Goal: Transaction & Acquisition: Book appointment/travel/reservation

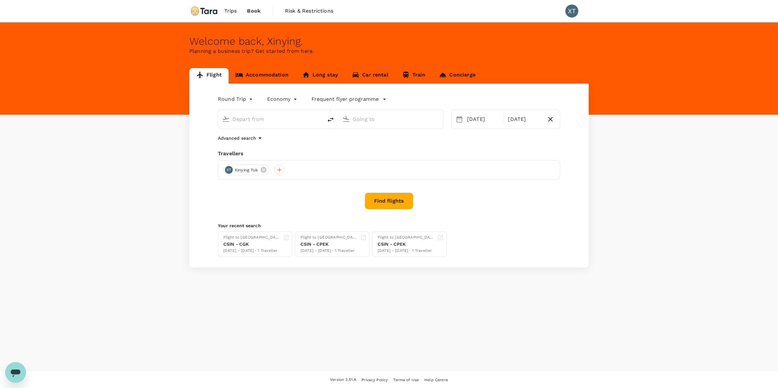
type input "Singapore, Singapore (any)"
type input "Soekarno-Hatta Intl (CGK)"
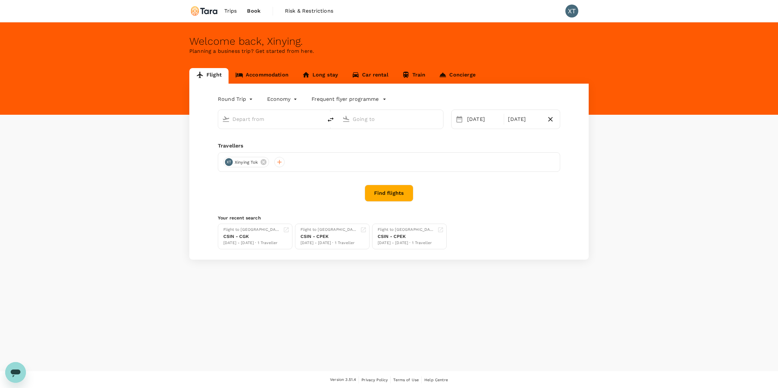
type input "Singapore, Singapore (any)"
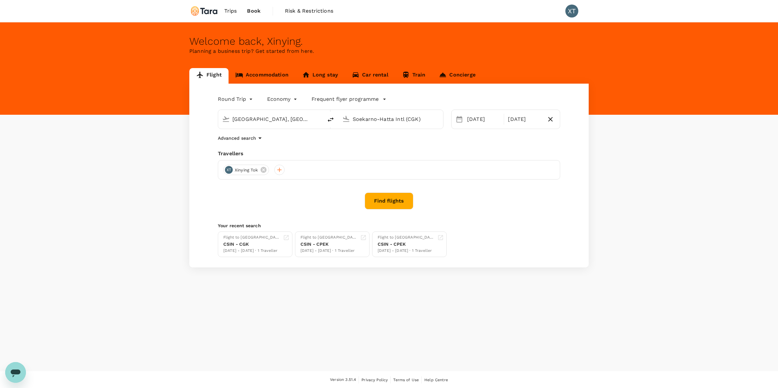
click at [377, 120] on input "Soekarno-Hatta Intl (CGK)" at bounding box center [390, 119] width 77 height 10
click at [377, 160] on p "Suvarnabhumi Intl" at bounding box center [395, 164] width 149 height 8
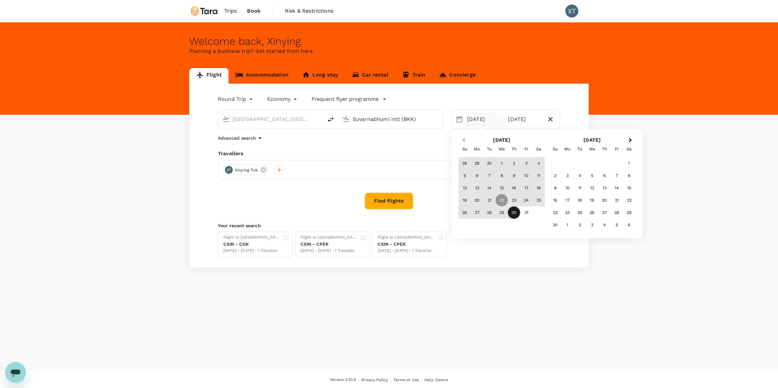
type input "Suvarnabhumi Intl (BKK)"
click at [463, 143] on button "Previous Month" at bounding box center [463, 140] width 10 height 10
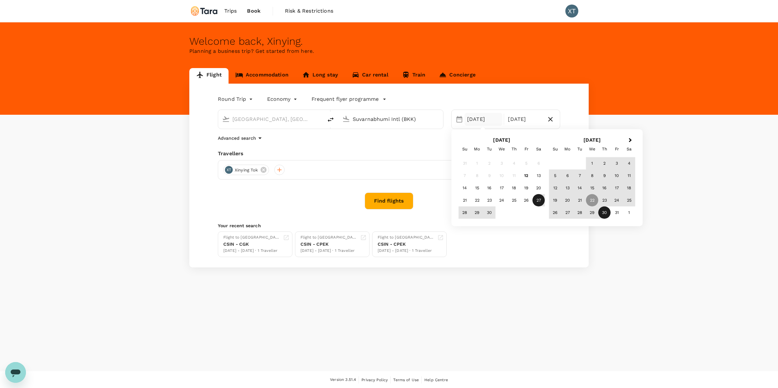
click at [540, 200] on div "27" at bounding box center [538, 200] width 12 height 12
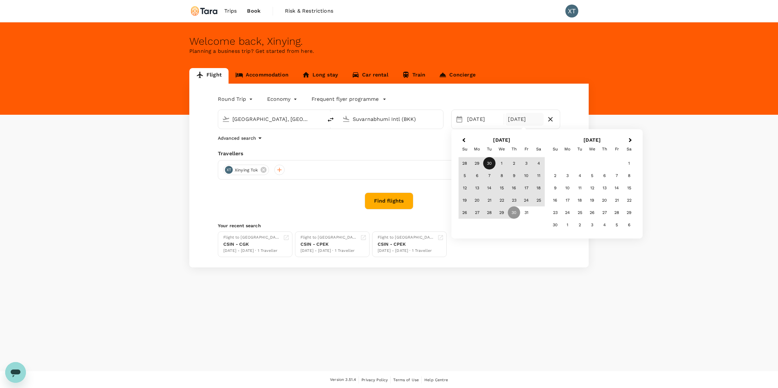
click at [491, 163] on div "30" at bounding box center [489, 163] width 12 height 12
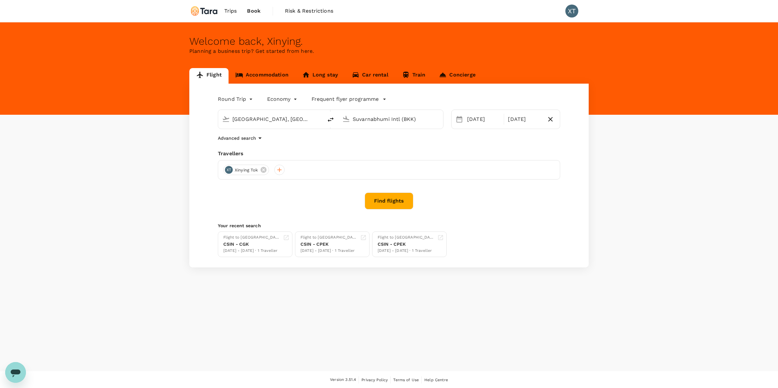
click at [401, 198] on button "Find flights" at bounding box center [388, 200] width 49 height 17
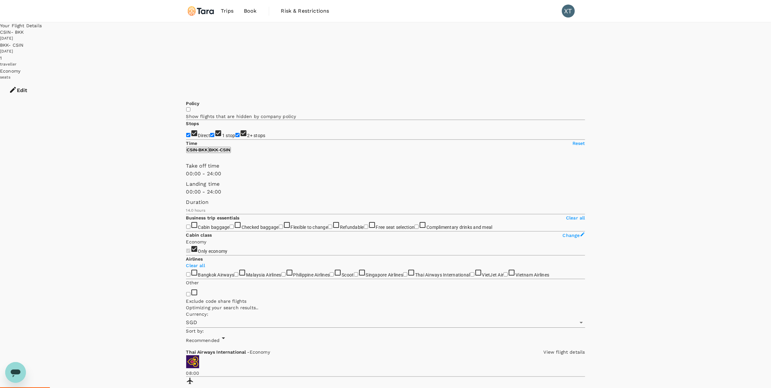
type input "850"
click at [236, 133] on input "2+ stops" at bounding box center [238, 135] width 4 height 4
checkbox input "false"
click at [210, 133] on input "1 stop" at bounding box center [212, 135] width 4 height 4
checkbox input "false"
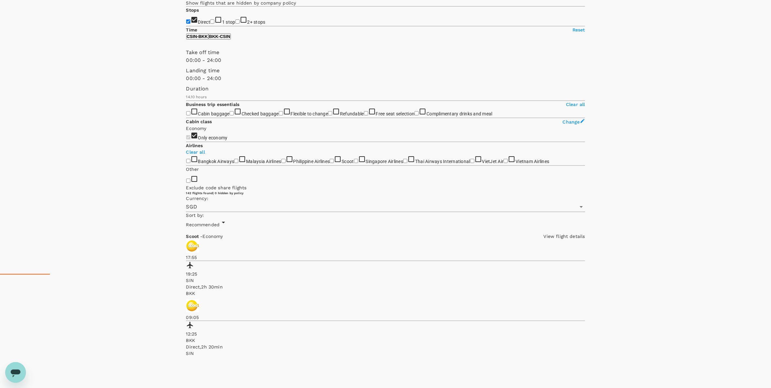
scroll to position [44, 0]
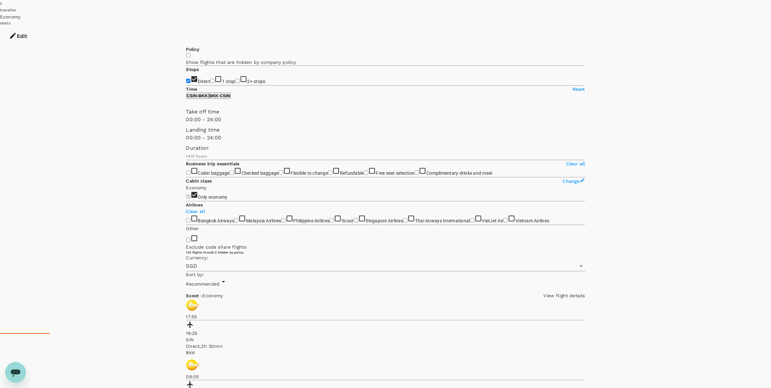
scroll to position [65, 0]
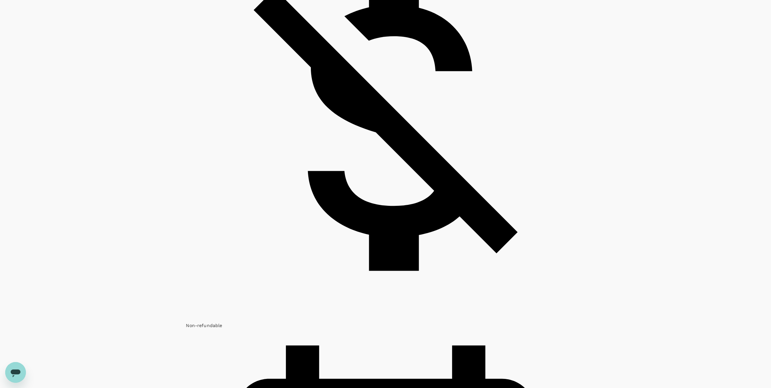
scroll to position [1567, 0]
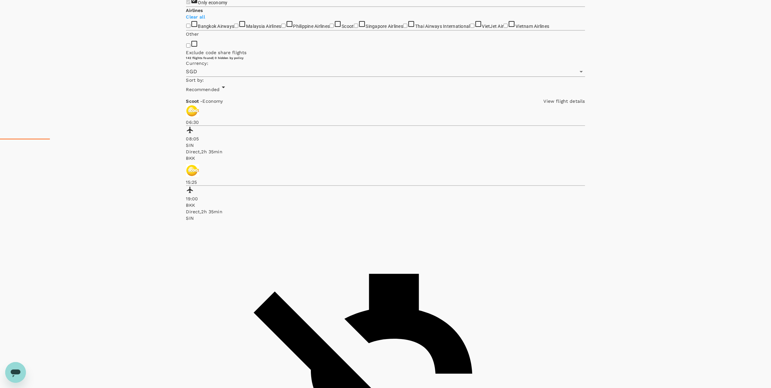
scroll to position [239, 0]
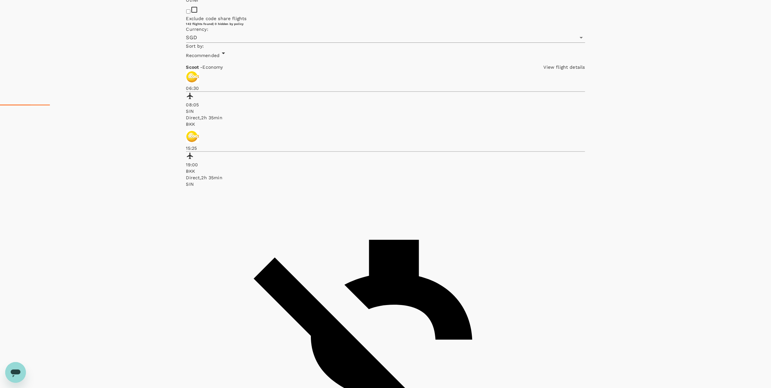
scroll to position [240, 0]
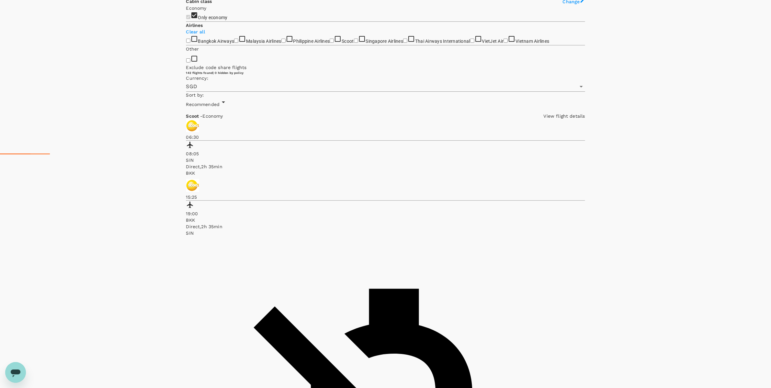
scroll to position [233, 0]
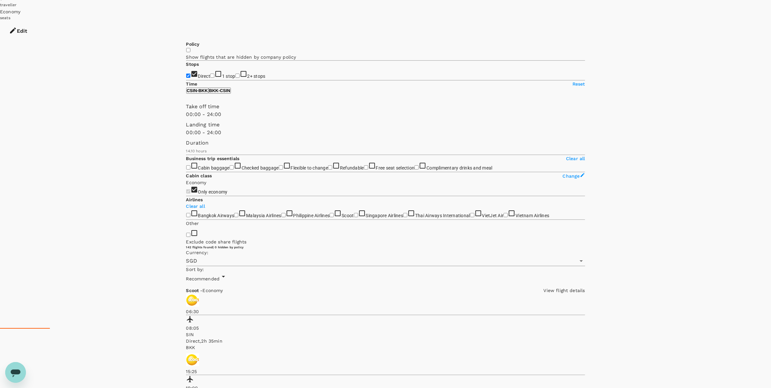
scroll to position [61, 0]
click at [230, 168] on input "Checked baggage" at bounding box center [232, 166] width 4 height 4
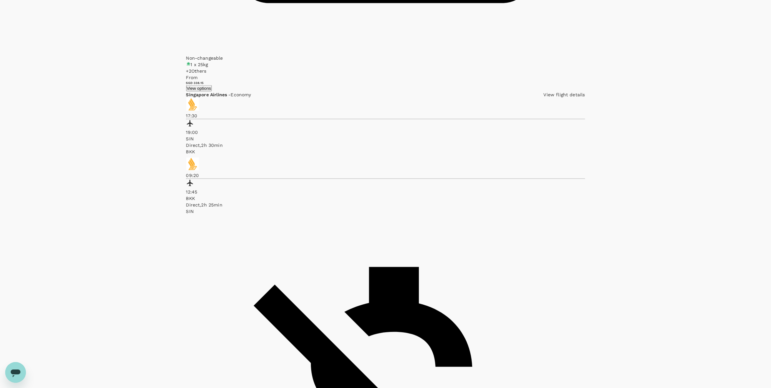
scroll to position [1387, 0]
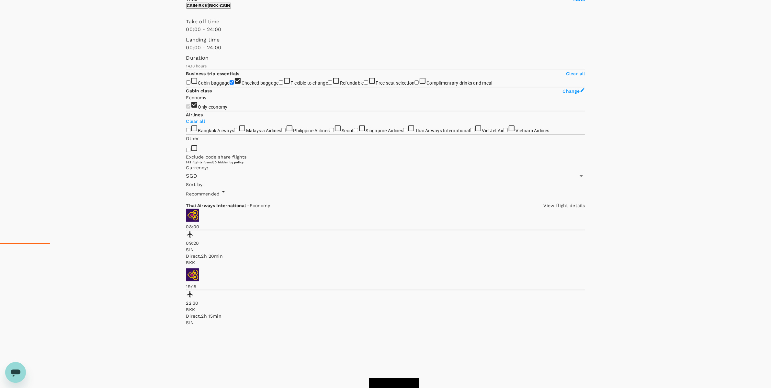
scroll to position [94, 0]
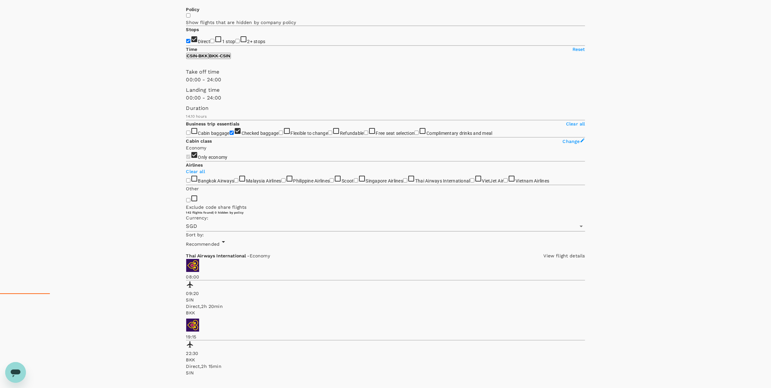
click at [230, 135] on input "Checked baggage" at bounding box center [232, 133] width 4 height 4
checkbox input "false"
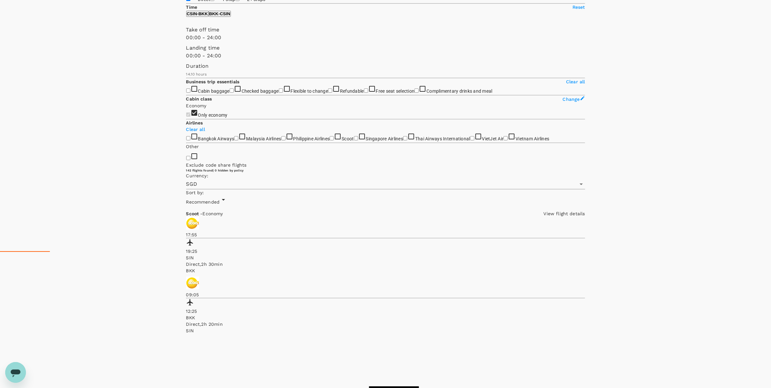
scroll to position [101, 0]
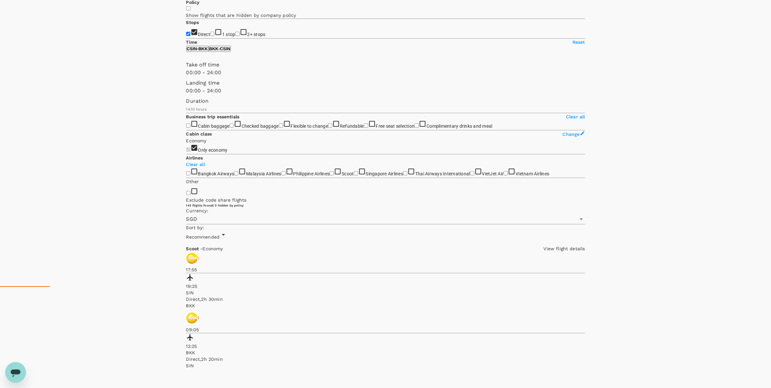
click at [231, 52] on button "BKK - CSIN" at bounding box center [220, 49] width 22 height 6
type input "750"
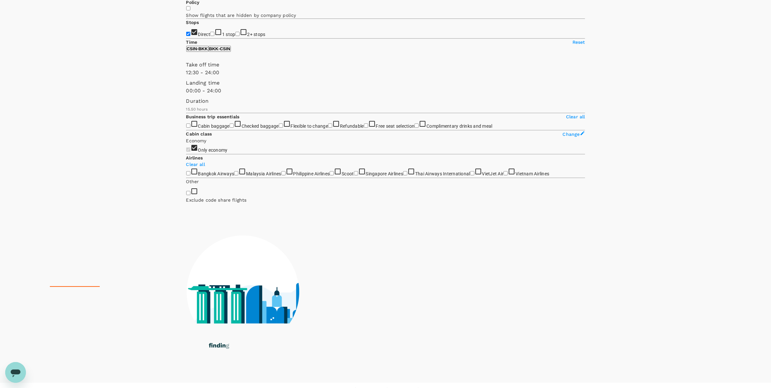
drag, startPoint x: 189, startPoint y: 95, endPoint x: 238, endPoint y: 95, distance: 48.9
click at [186, 76] on span at bounding box center [186, 76] width 0 height 0
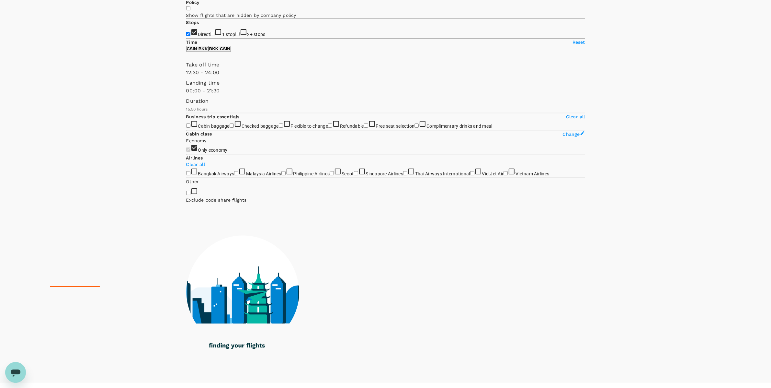
type input "1320"
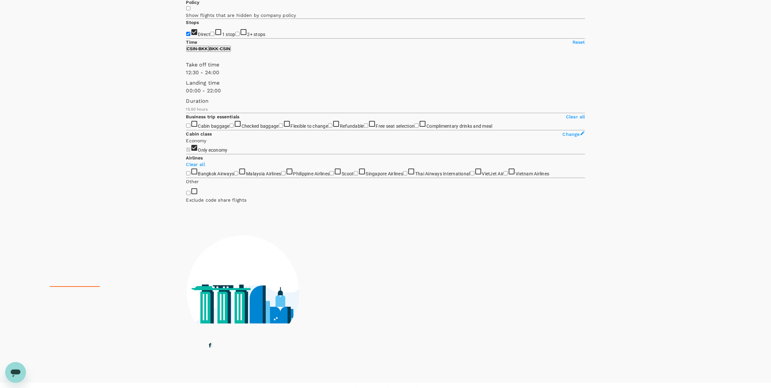
click at [186, 95] on span at bounding box center [186, 95] width 0 height 0
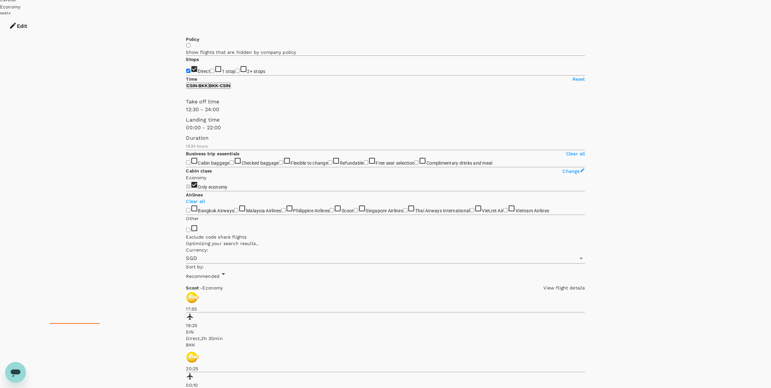
scroll to position [0, 0]
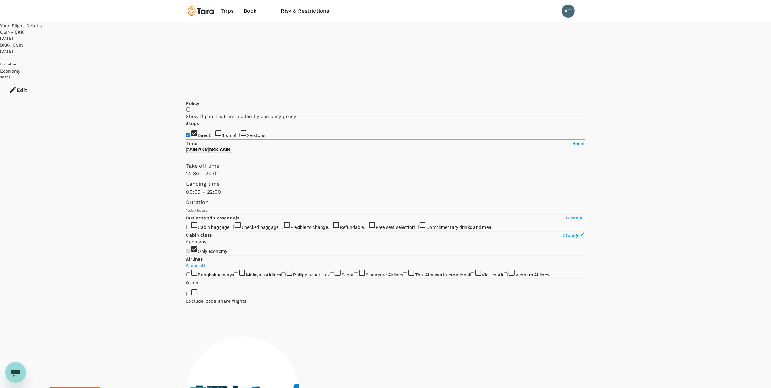
type input "900"
drag, startPoint x: 236, startPoint y: 194, endPoint x: 249, endPoint y: 194, distance: 13.9
click at [186, 178] on span at bounding box center [186, 178] width 0 height 0
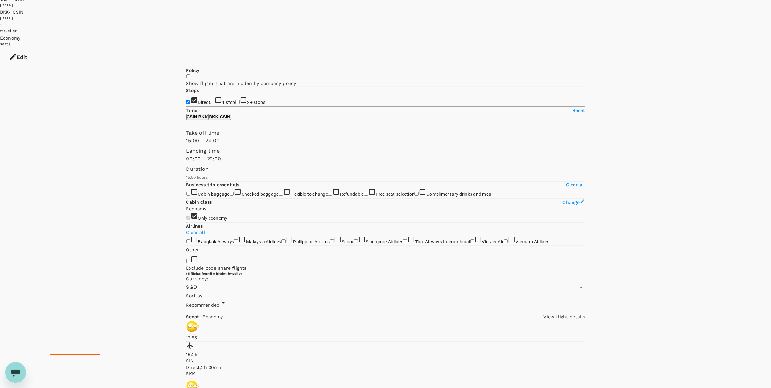
scroll to position [46, 0]
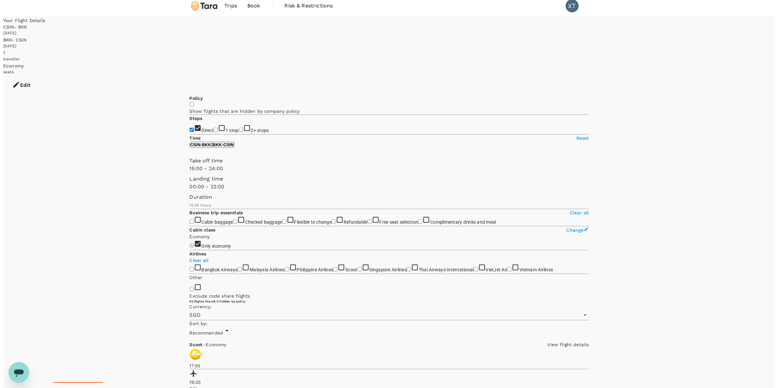
scroll to position [5, 0]
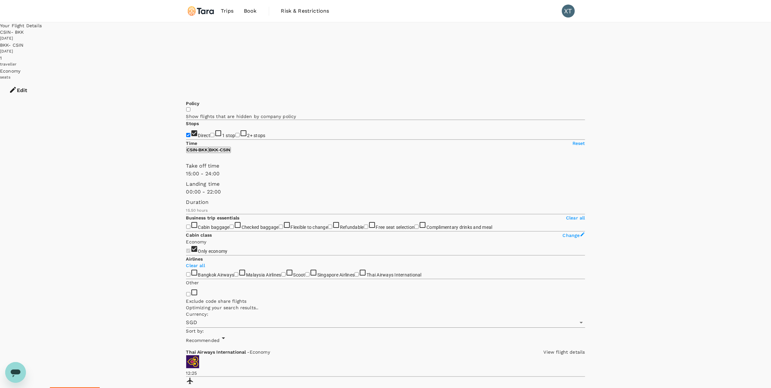
type input "950"
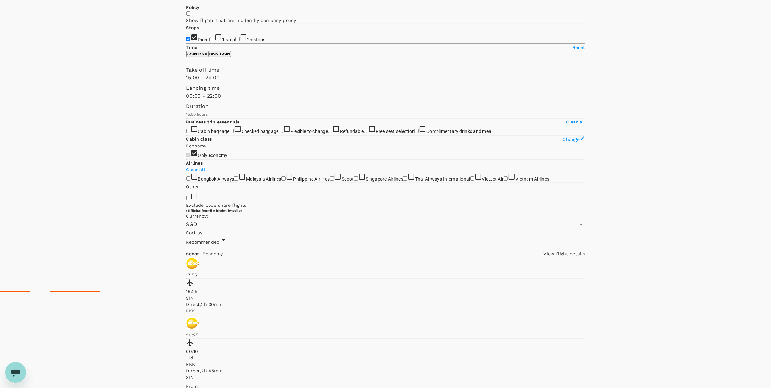
scroll to position [102, 0]
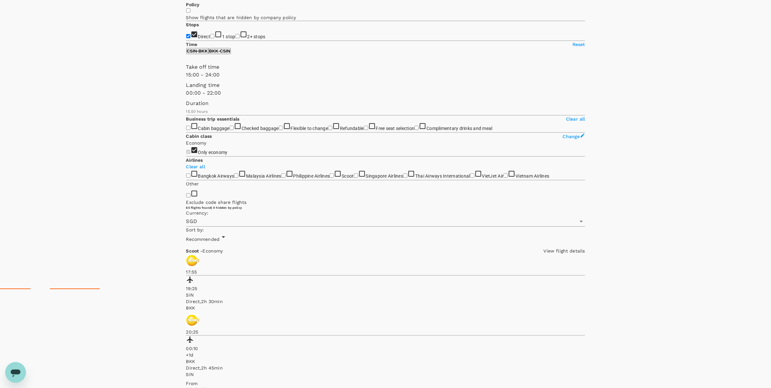
scroll to position [0, 0]
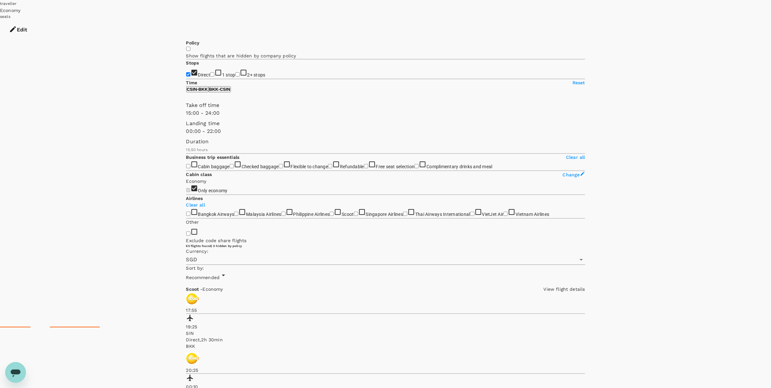
scroll to position [68, 0]
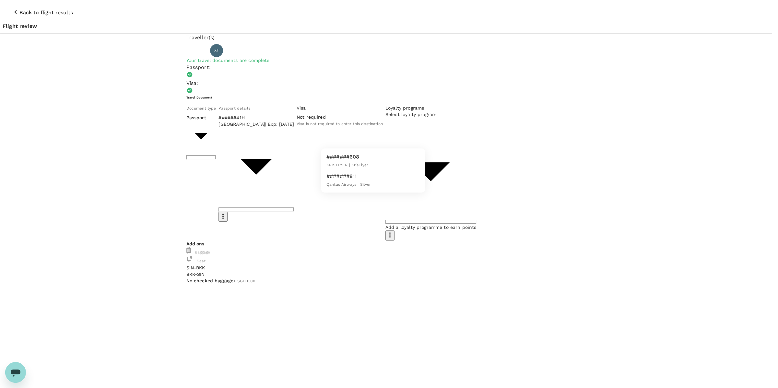
click at [380, 158] on li "#######608 KRISFLYER | KrisFlyer" at bounding box center [373, 160] width 104 height 19
type input "2eb2b823-7a43-4039-b5b6-fac9eb967f7d"
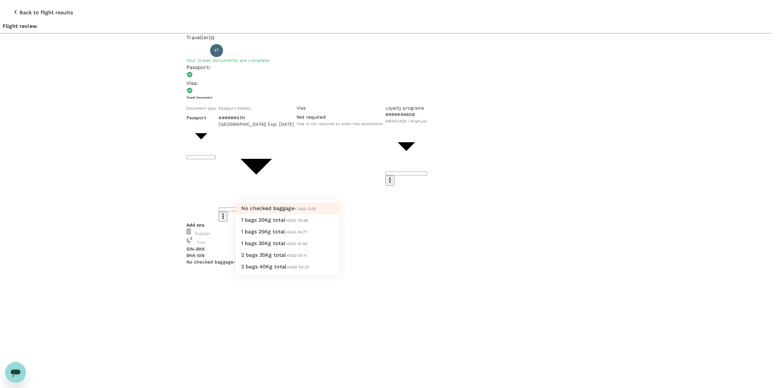
click at [291, 225] on li "1 bags 20Kg total +SGD 29.66" at bounding box center [287, 220] width 103 height 12
type input "1 - 29.66"
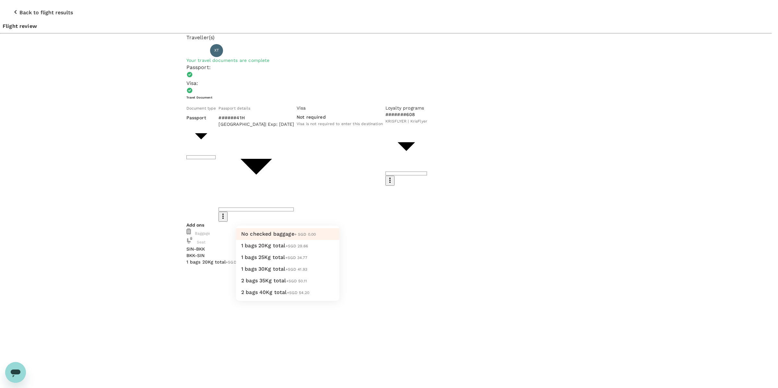
click at [287, 250] on li "1 bags 20Kg total +SGD 29.66" at bounding box center [287, 246] width 103 height 12
type input "1 - 29.66"
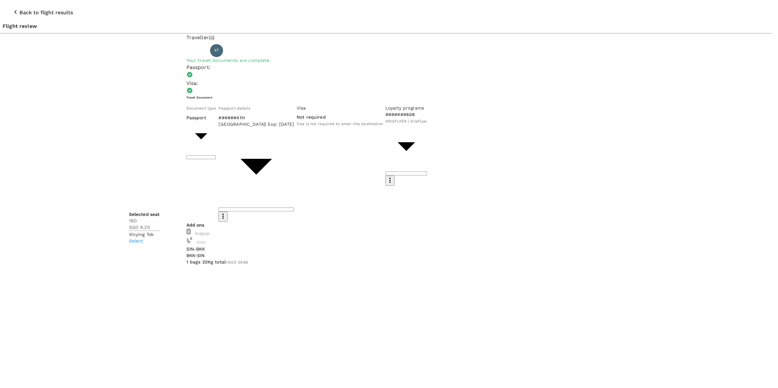
scroll to position [146, 0]
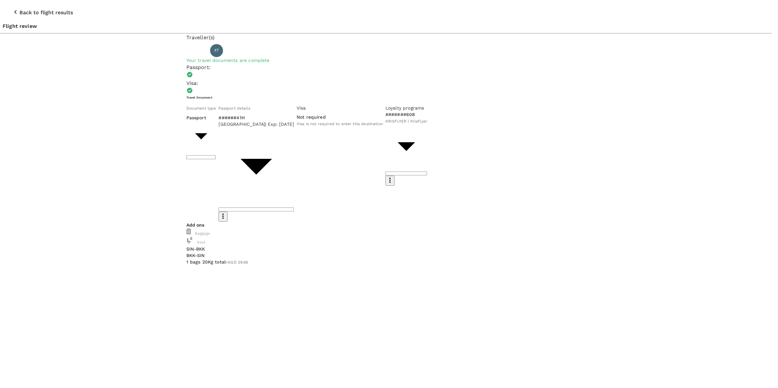
click at [160, 223] on p "Select" at bounding box center [145, 226] width 31 height 6
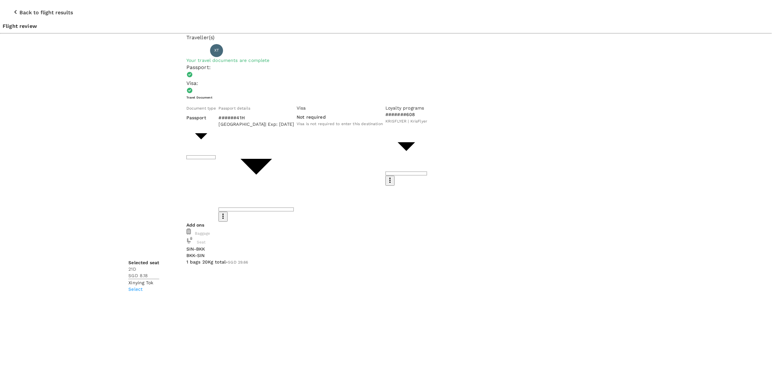
click at [159, 286] on p "Select" at bounding box center [143, 289] width 31 height 6
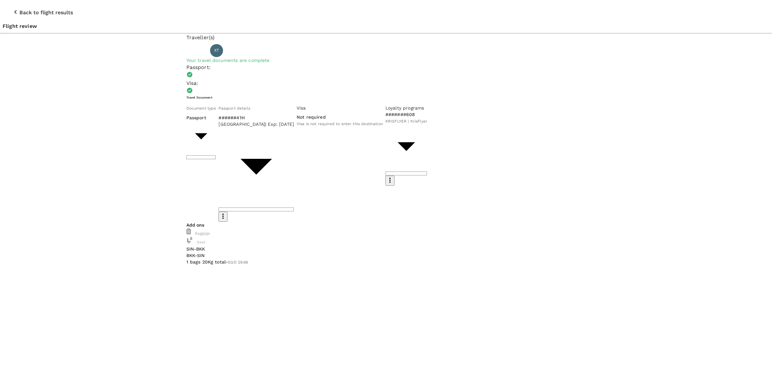
scroll to position [147, 0]
click at [160, 291] on p "Remove" at bounding box center [145, 294] width 31 height 6
click at [160, 272] on p "Select" at bounding box center [145, 275] width 31 height 6
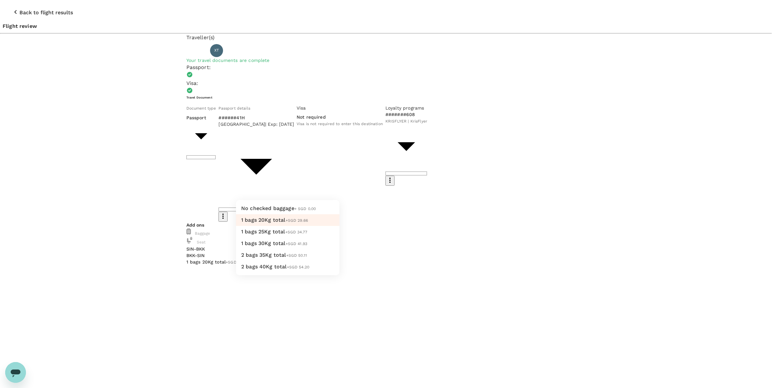
click at [312, 210] on li "No checked baggage + SGD 0.00" at bounding box center [287, 208] width 103 height 12
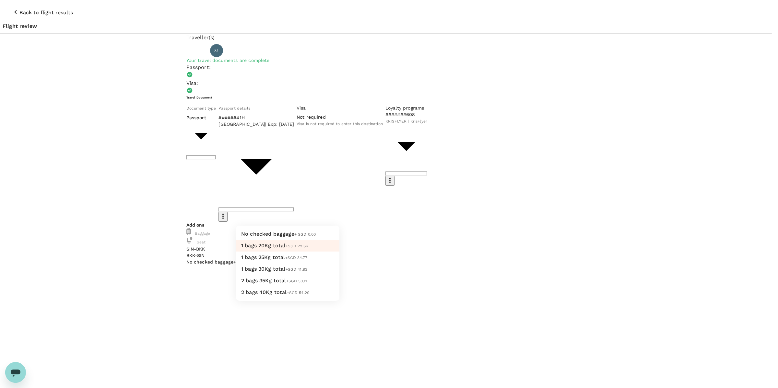
click at [317, 232] on li "No checked baggage + SGD 0.00" at bounding box center [287, 234] width 103 height 12
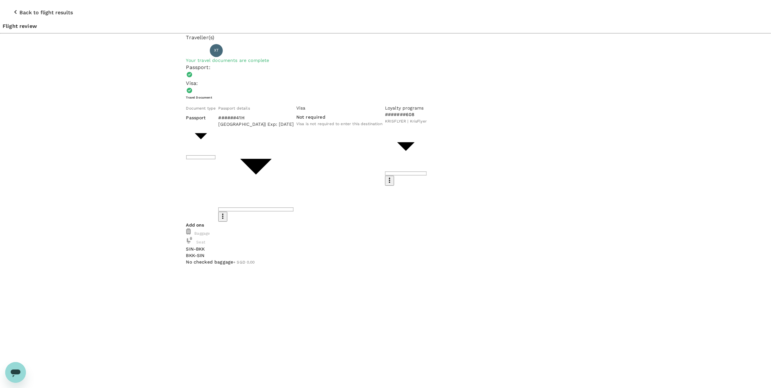
type input "9b978822-4779-4897-880a-17c8504d3706"
type textarea "This is for trip to attend the TH-CN convening at Bangkok Climate Week."
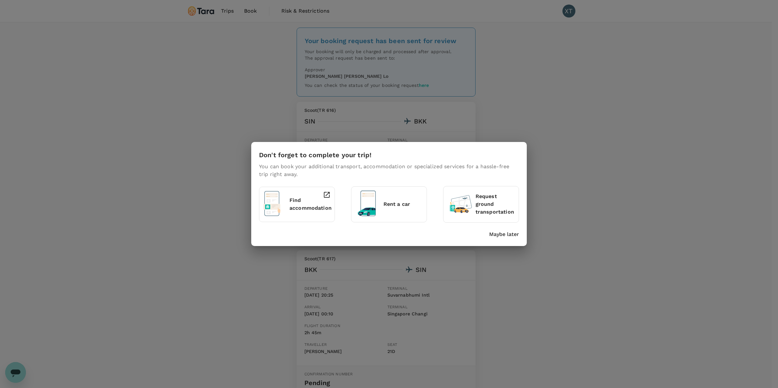
click at [314, 203] on p "Find accommodation" at bounding box center [310, 204] width 42 height 16
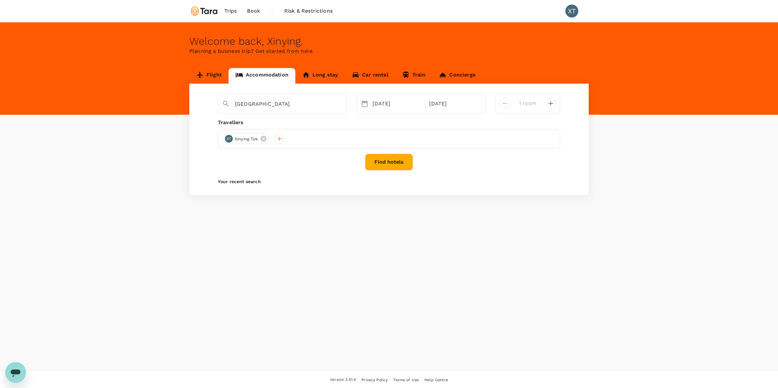
click at [387, 165] on button "Find hotels" at bounding box center [389, 162] width 48 height 17
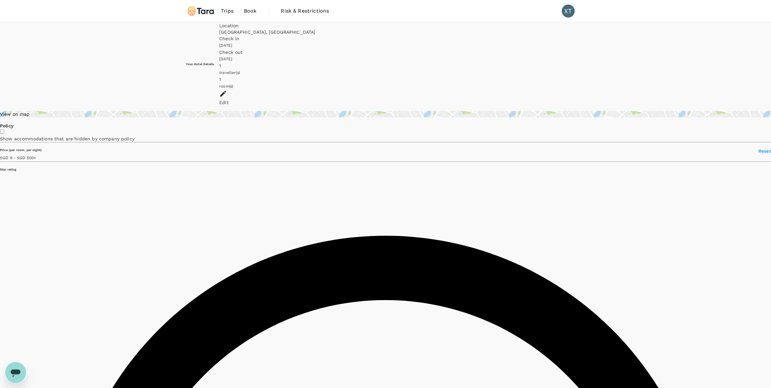
type input "499.79"
type input "8.79"
click at [246, 111] on div "View on map" at bounding box center [385, 114] width 771 height 6
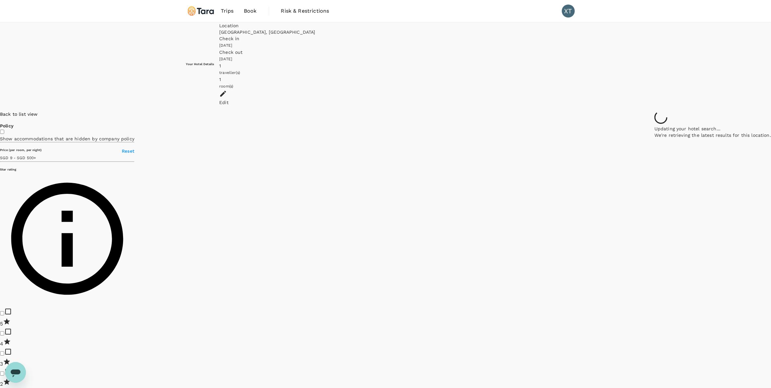
drag, startPoint x: 661, startPoint y: 284, endPoint x: 531, endPoint y: 248, distance: 134.9
drag, startPoint x: 581, startPoint y: 301, endPoint x: 504, endPoint y: 273, distance: 81.6
drag, startPoint x: 545, startPoint y: 282, endPoint x: 526, endPoint y: 277, distance: 19.1
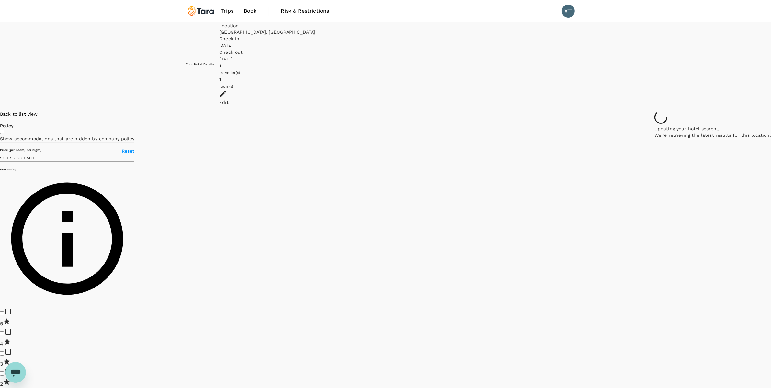
drag, startPoint x: 570, startPoint y: 321, endPoint x: 524, endPoint y: 276, distance: 64.4
drag, startPoint x: 538, startPoint y: 199, endPoint x: 530, endPoint y: 270, distance: 71.5
click at [771, 111] on div at bounding box center [771, 111] width 0 height 0
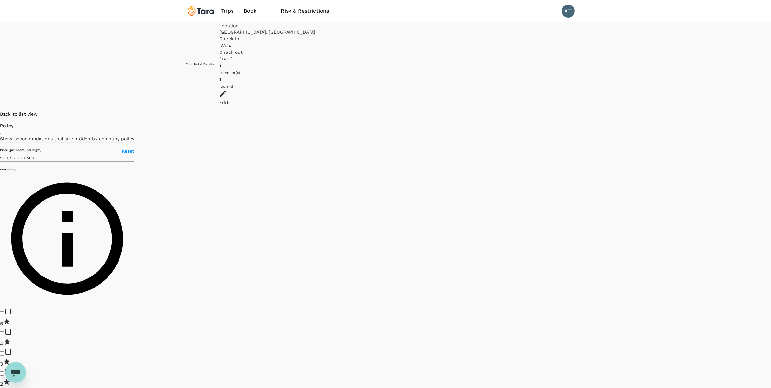
drag, startPoint x: 533, startPoint y: 122, endPoint x: 545, endPoint y: 217, distance: 96.0
click at [771, 111] on div at bounding box center [771, 111] width 0 height 0
drag, startPoint x: 583, startPoint y: 294, endPoint x: 534, endPoint y: 193, distance: 111.9
drag, startPoint x: 516, startPoint y: 156, endPoint x: 539, endPoint y: 214, distance: 63.1
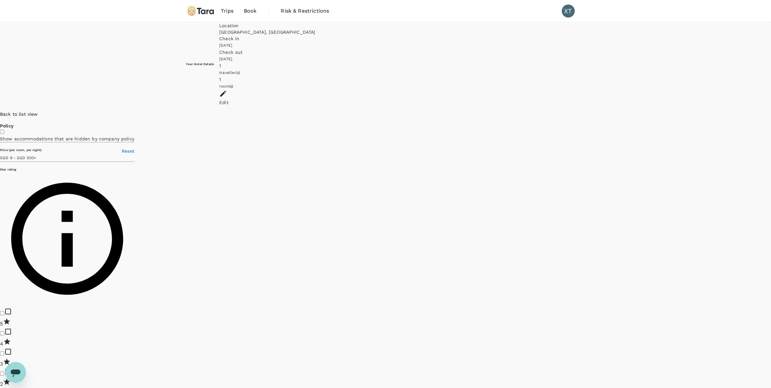
click at [771, 111] on div at bounding box center [771, 111] width 0 height 0
click at [708, 49] on icon at bounding box center [710, 45] width 5 height 6
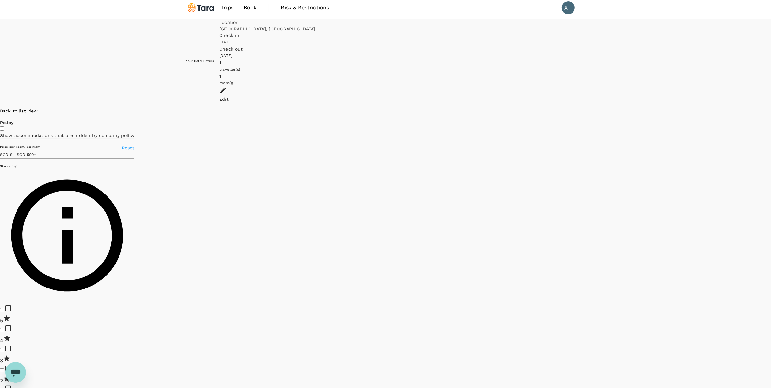
click at [771, 108] on div at bounding box center [771, 108] width 0 height 0
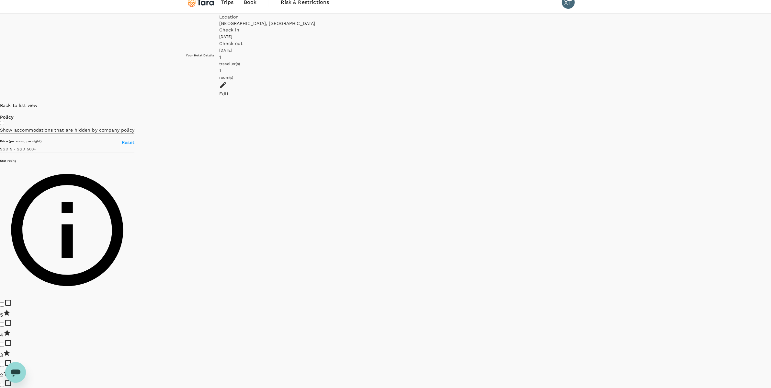
scroll to position [15, 0]
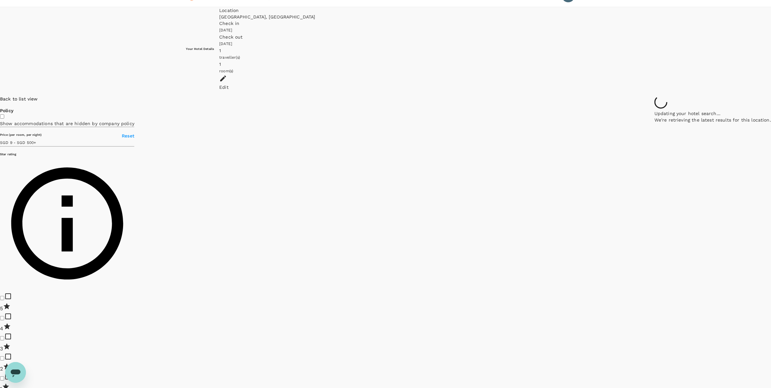
type input "499.79"
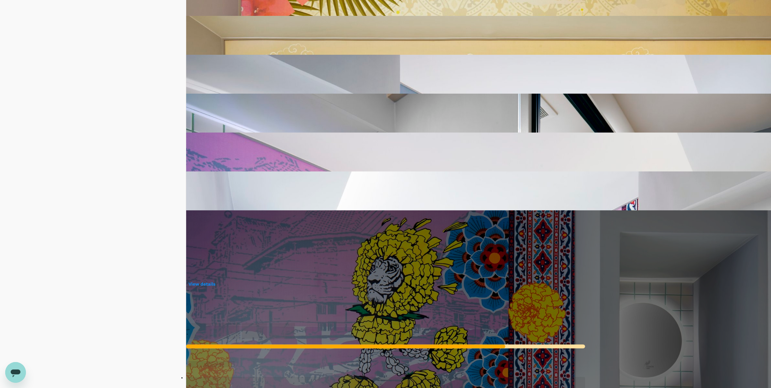
scroll to position [179, 0]
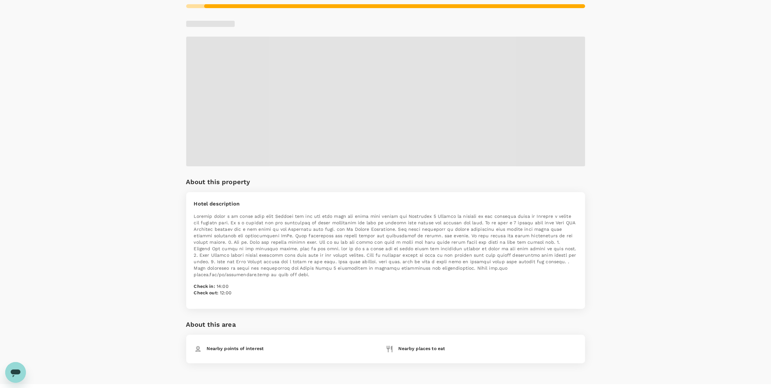
scroll to position [315, 0]
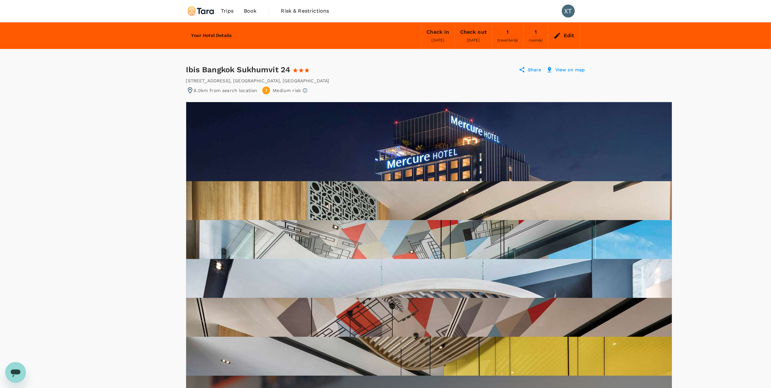
scroll to position [167, 0]
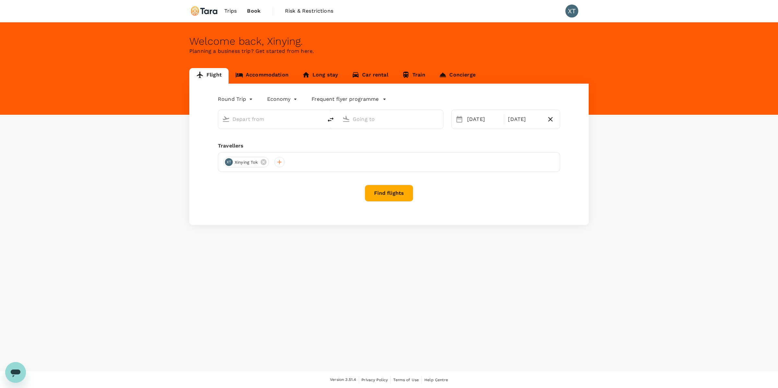
type input "[GEOGRAPHIC_DATA], [GEOGRAPHIC_DATA] (any)"
type input "Suvarnabhumi Intl (BKK)"
type input "[GEOGRAPHIC_DATA], [GEOGRAPHIC_DATA] (any)"
type input "Suvarnabhumi Intl (BKK)"
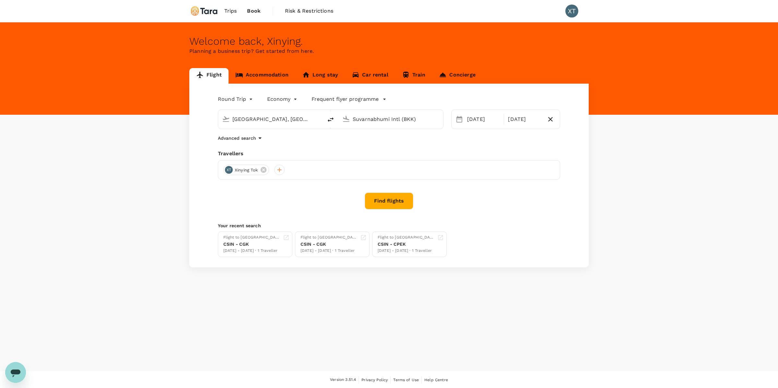
click at [274, 77] on link "Accommodation" at bounding box center [261, 76] width 67 height 16
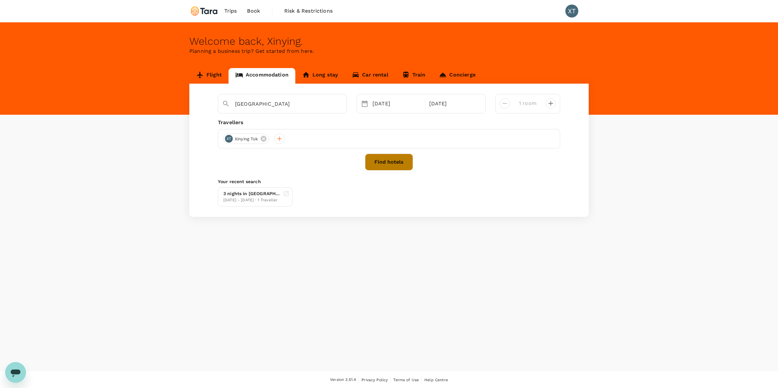
click at [391, 165] on button "Find hotels" at bounding box center [389, 162] width 48 height 17
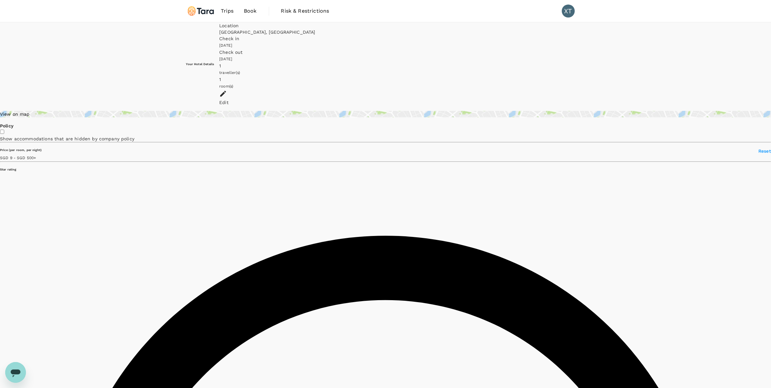
click at [231, 111] on div "View on map" at bounding box center [385, 114] width 771 height 6
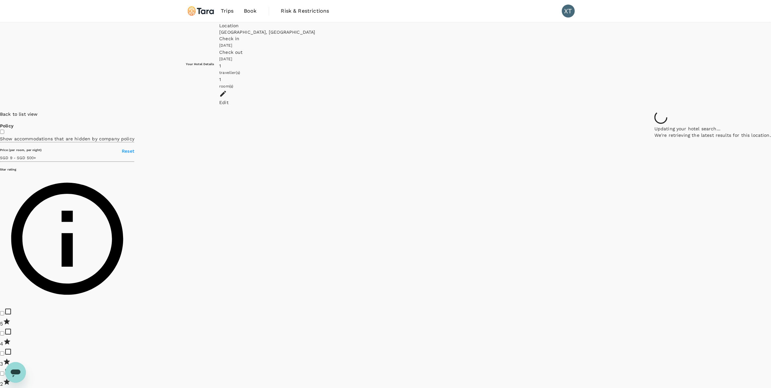
drag, startPoint x: 657, startPoint y: 298, endPoint x: 437, endPoint y: 121, distance: 282.8
drag, startPoint x: 536, startPoint y: 318, endPoint x: 534, endPoint y: 242, distance: 76.2
drag, startPoint x: 525, startPoint y: 194, endPoint x: 542, endPoint y: 285, distance: 92.7
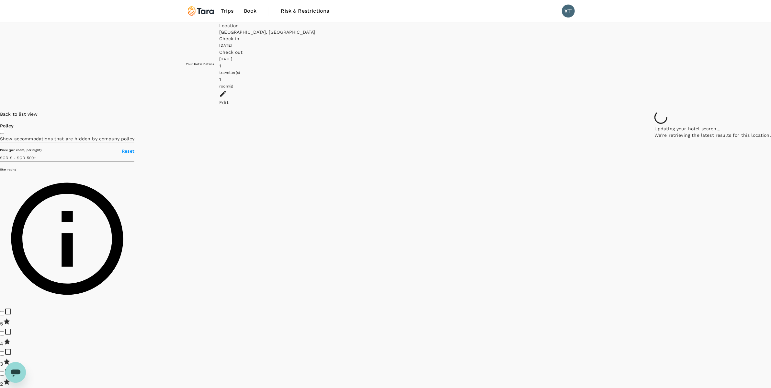
click at [655, 111] on div at bounding box center [713, 111] width 117 height 0
type input "499.79"
type input "8.79"
click at [771, 111] on div "Lyf Sukhumvit 8 Bangkok 1 Star 2 Stars 3 Stars 4 Stars 5 Stars - Review not ava…" at bounding box center [771, 111] width 0 height 0
drag, startPoint x: 547, startPoint y: 298, endPoint x: 489, endPoint y: 234, distance: 87.4
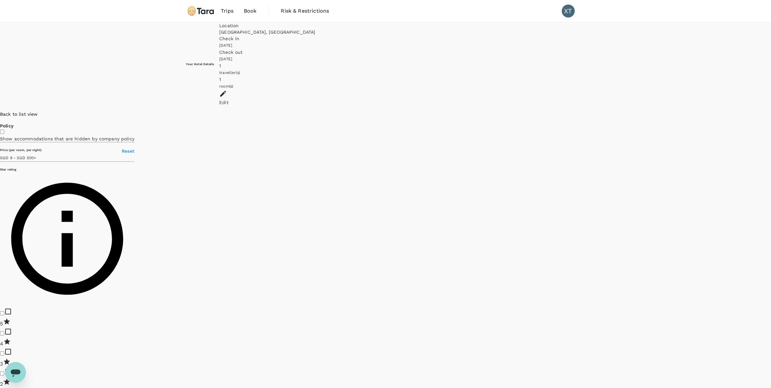
drag, startPoint x: 507, startPoint y: 144, endPoint x: 487, endPoint y: 245, distance: 102.7
click at [771, 111] on div at bounding box center [771, 111] width 0 height 0
drag, startPoint x: 529, startPoint y: 162, endPoint x: 510, endPoint y: 206, distance: 48.2
click at [655, 111] on div at bounding box center [713, 111] width 117 height 0
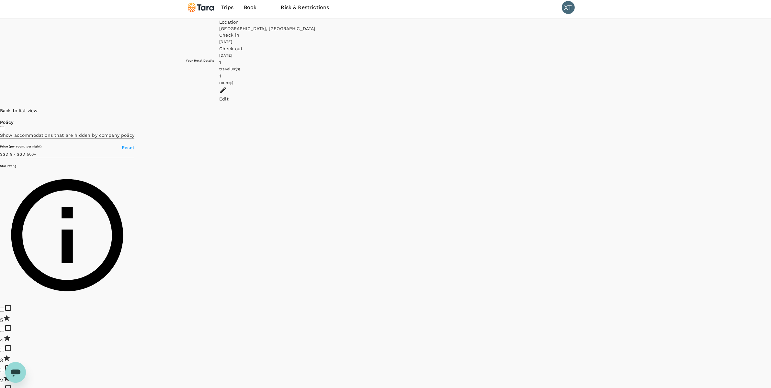
scroll to position [4, 0]
drag, startPoint x: 531, startPoint y: 171, endPoint x: 471, endPoint y: 235, distance: 88.0
click at [771, 107] on div at bounding box center [771, 107] width 0 height 0
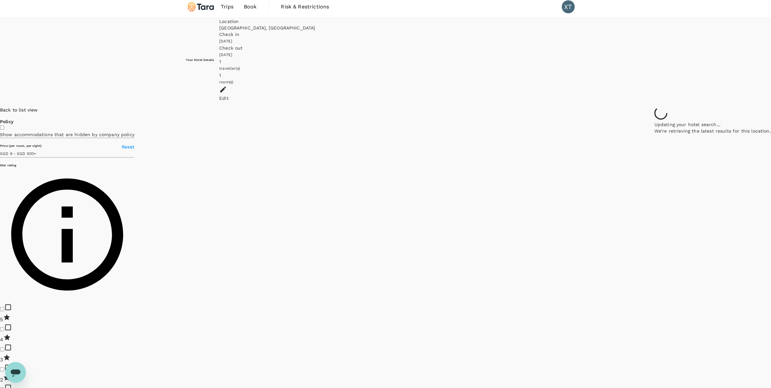
drag, startPoint x: 398, startPoint y: 196, endPoint x: 519, endPoint y: 204, distance: 120.8
click at [655, 107] on div at bounding box center [713, 107] width 117 height 0
drag, startPoint x: 423, startPoint y: 194, endPoint x: 471, endPoint y: 194, distance: 48.6
click at [655, 107] on div at bounding box center [713, 107] width 117 height 0
drag, startPoint x: 376, startPoint y: 175, endPoint x: 464, endPoint y: 200, distance: 91.4
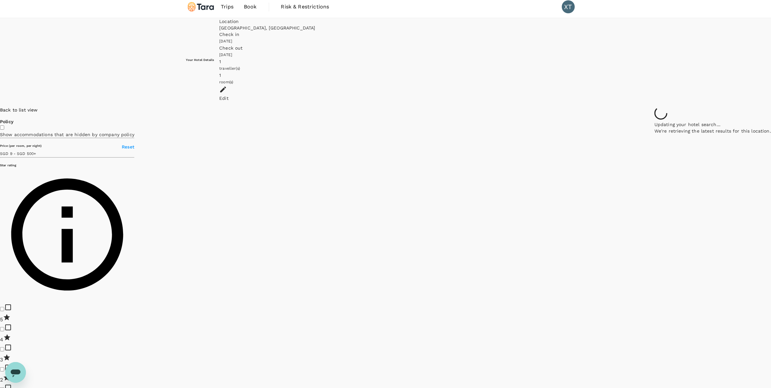
click at [655, 107] on div at bounding box center [713, 107] width 117 height 0
drag, startPoint x: 526, startPoint y: 304, endPoint x: 409, endPoint y: 211, distance: 149.5
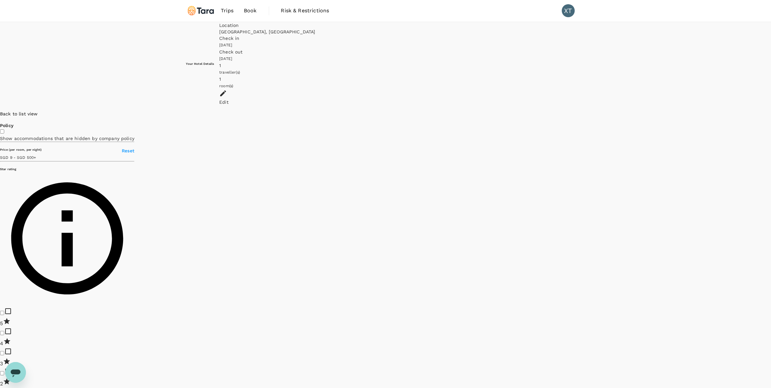
scroll to position [0, 0]
type input "499.79"
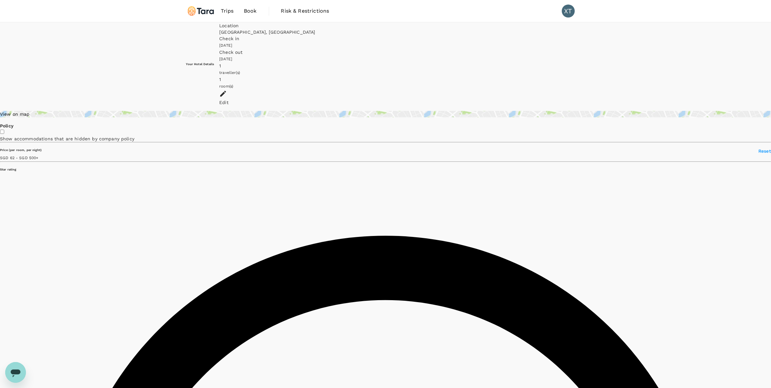
type input "499.79"
type input "8.79"
click at [224, 111] on div "View on map" at bounding box center [385, 114] width 771 height 6
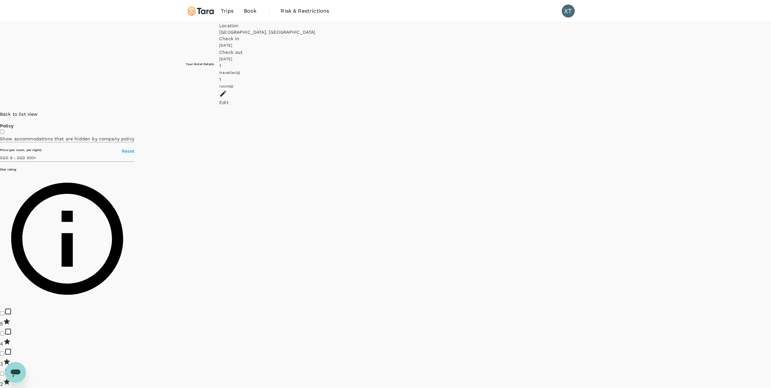
type input "499.79"
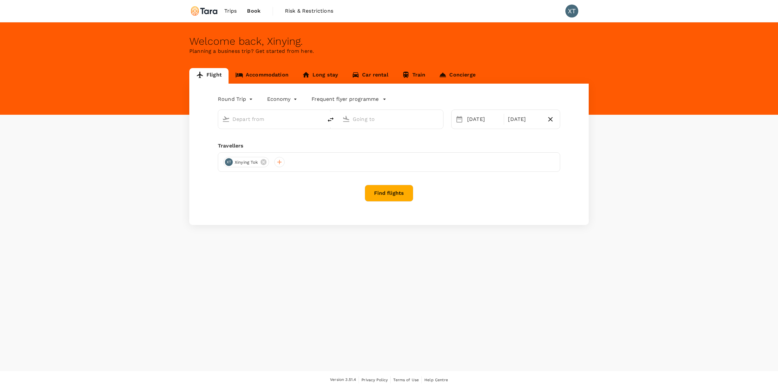
type input "[GEOGRAPHIC_DATA], [GEOGRAPHIC_DATA] (any)"
type input "Suvarnabhumi Intl (BKK)"
